Goal: Book appointment/travel/reservation

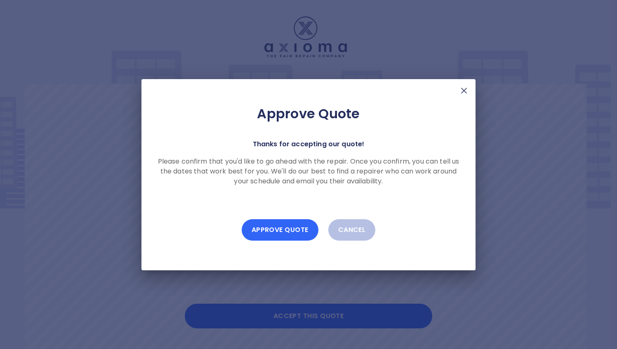
click at [288, 230] on button "Approve Quote" at bounding box center [280, 229] width 77 height 21
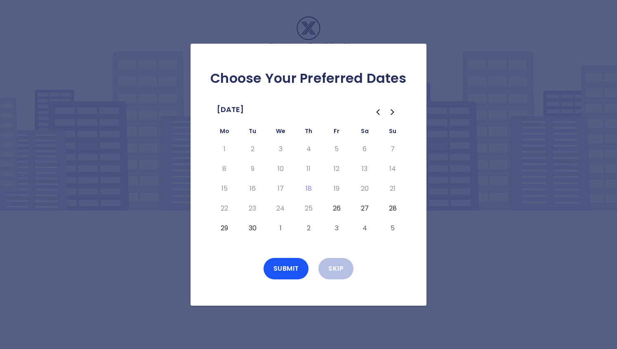
click at [227, 226] on button "29" at bounding box center [224, 228] width 15 height 13
click at [250, 227] on button "30" at bounding box center [252, 228] width 15 height 13
click at [279, 228] on button "1" at bounding box center [280, 228] width 15 height 13
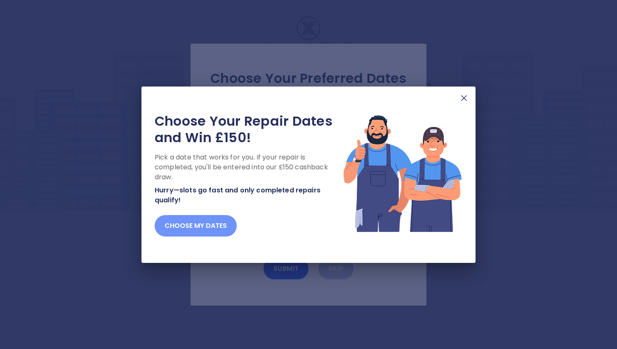
click at [218, 226] on button "Choose my dates" at bounding box center [196, 225] width 82 height 21
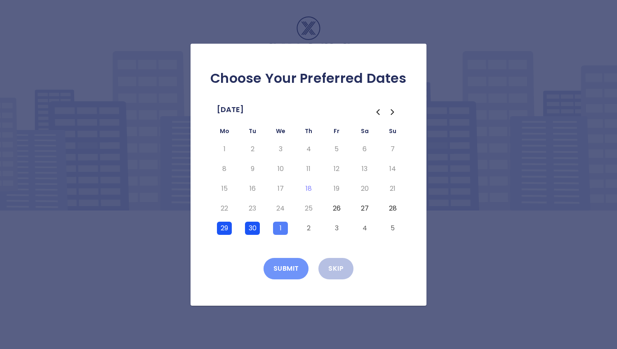
click at [297, 270] on button "Submit" at bounding box center [285, 268] width 45 height 21
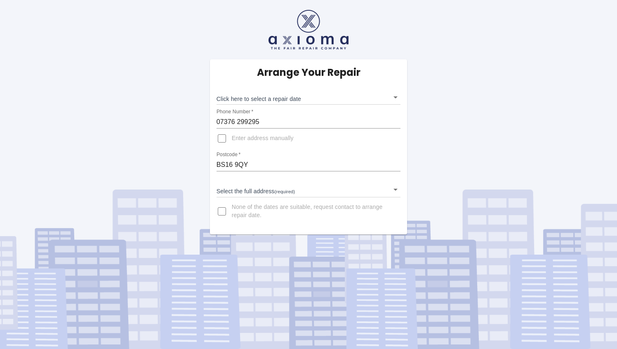
click at [225, 137] on input "Enter address manually" at bounding box center [222, 139] width 20 height 20
checkbox input "true"
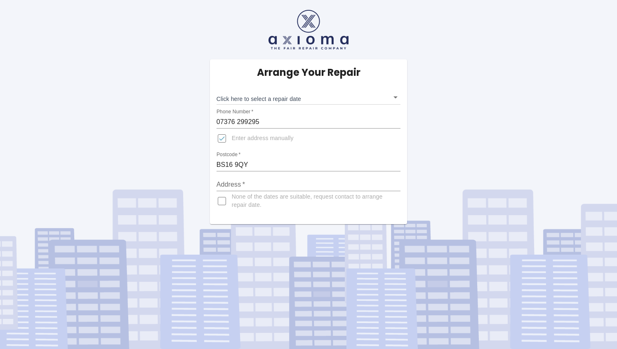
click at [249, 184] on input "Address   *" at bounding box center [308, 184] width 184 height 13
type input "17 The Pines, Mangotsfield, Bristol"
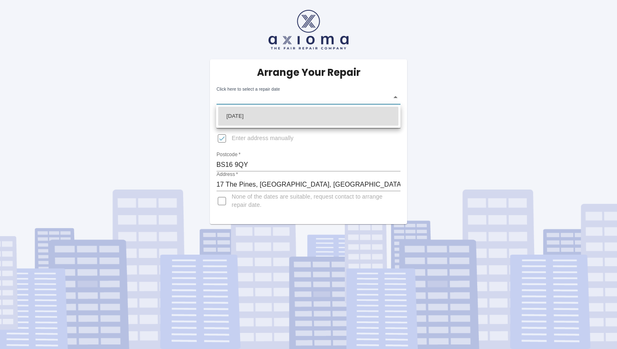
click at [396, 96] on body "Arrange Your Repair Click here to select a repair date ​ Phone Number   * 07376…" at bounding box center [308, 174] width 617 height 349
click at [486, 116] on div at bounding box center [308, 174] width 617 height 349
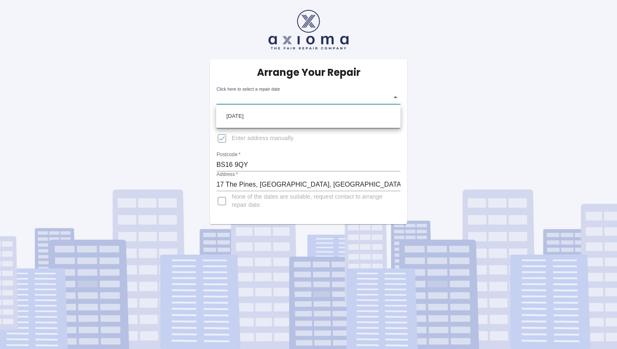
click at [396, 97] on body "Arrange Your Repair Click here to select a repair date ​ Phone Number   * 07376…" at bounding box center [308, 174] width 617 height 349
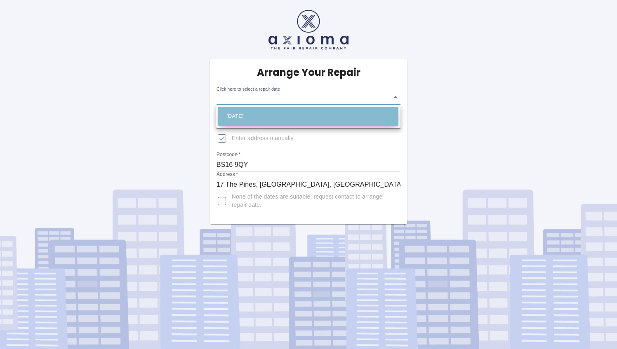
click at [370, 115] on li "Mon Sep 29 2025" at bounding box center [308, 116] width 180 height 19
type input "2025-09-29T00:00:00.000Z"
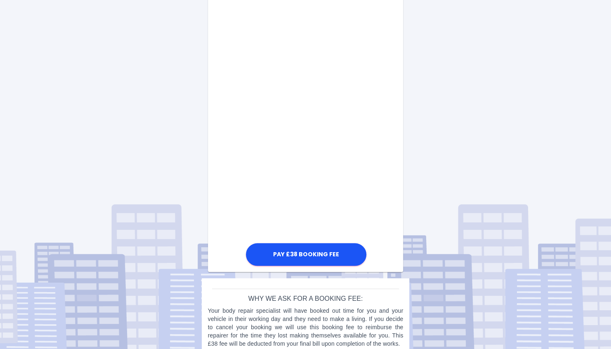
scroll to position [411, 0]
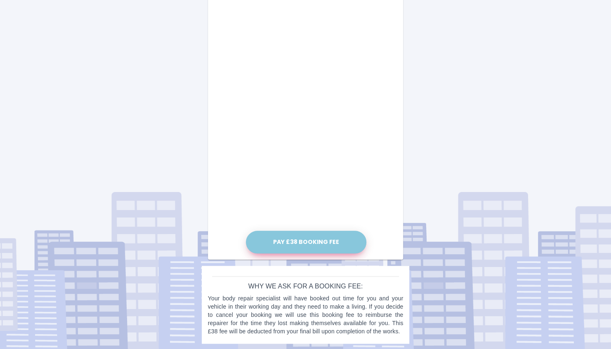
click at [302, 242] on button "Pay £38 Booking Fee" at bounding box center [306, 242] width 120 height 23
